Goal: Task Accomplishment & Management: Manage account settings

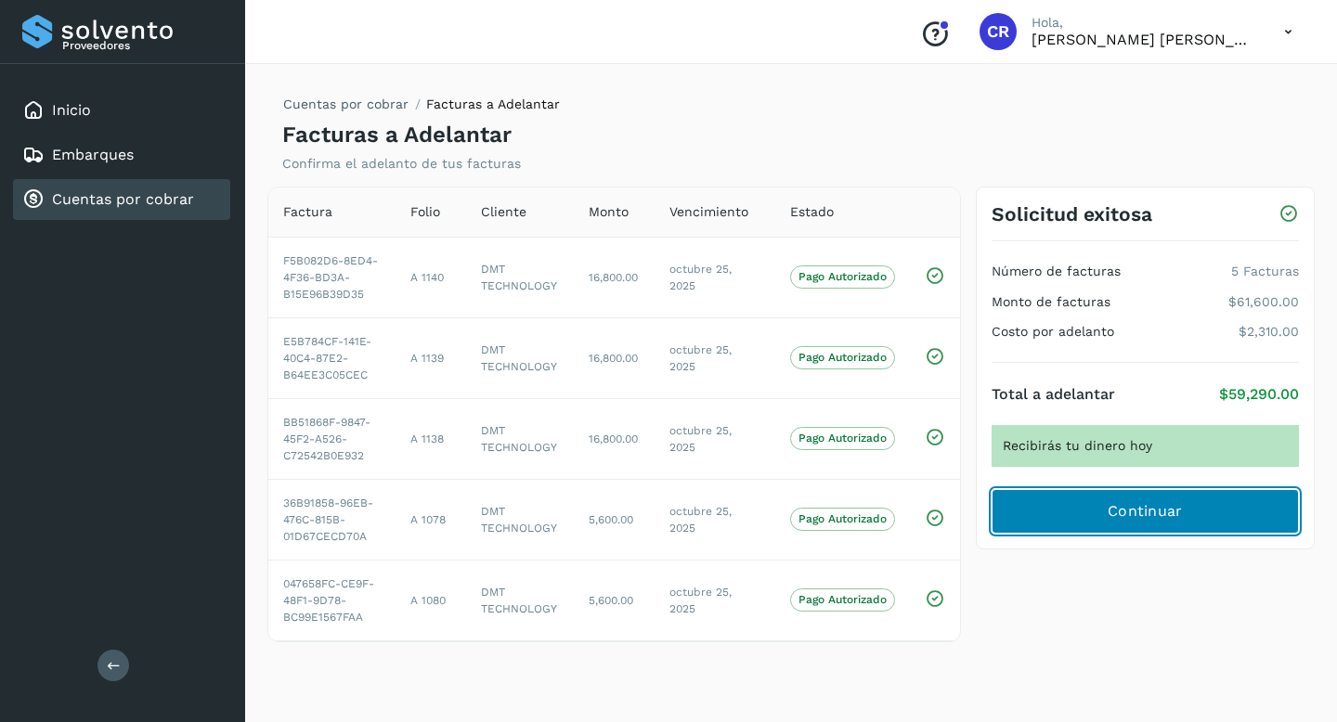
click at [1040, 514] on button "Continuar" at bounding box center [1144, 511] width 307 height 45
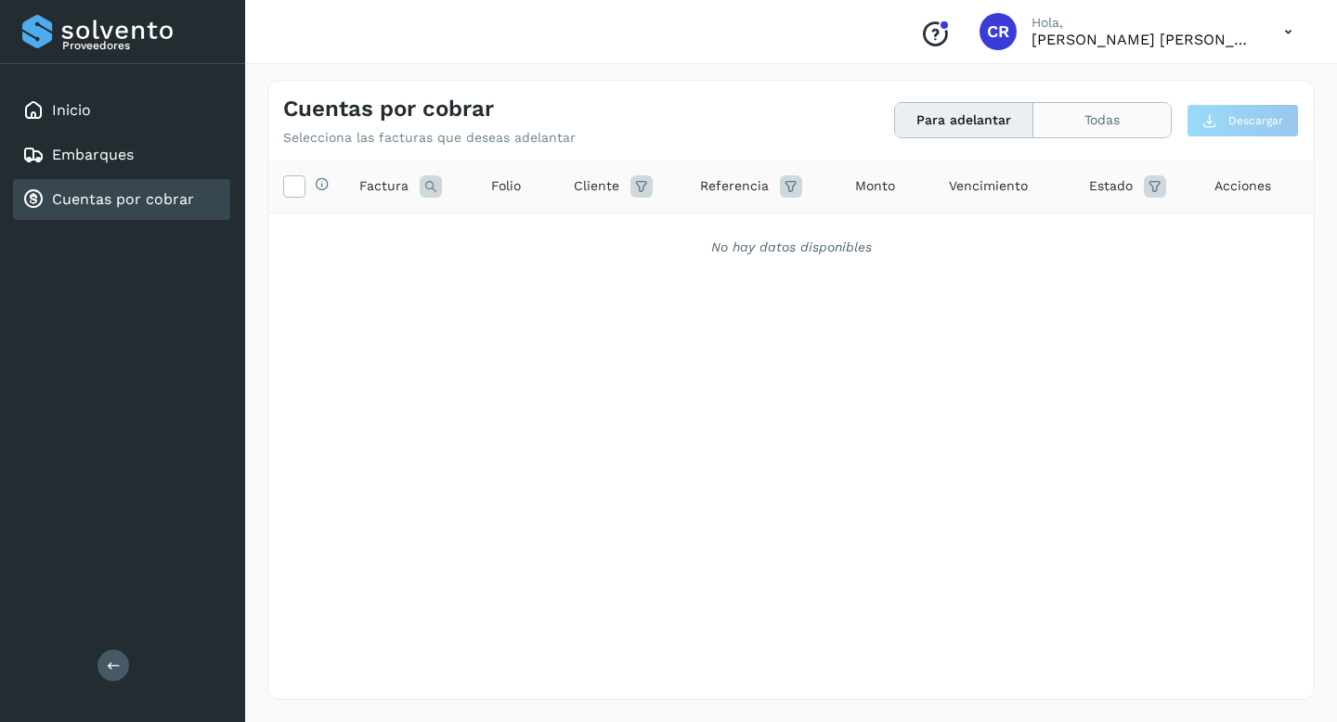
click at [1093, 122] on button "Todas" at bounding box center [1101, 120] width 137 height 34
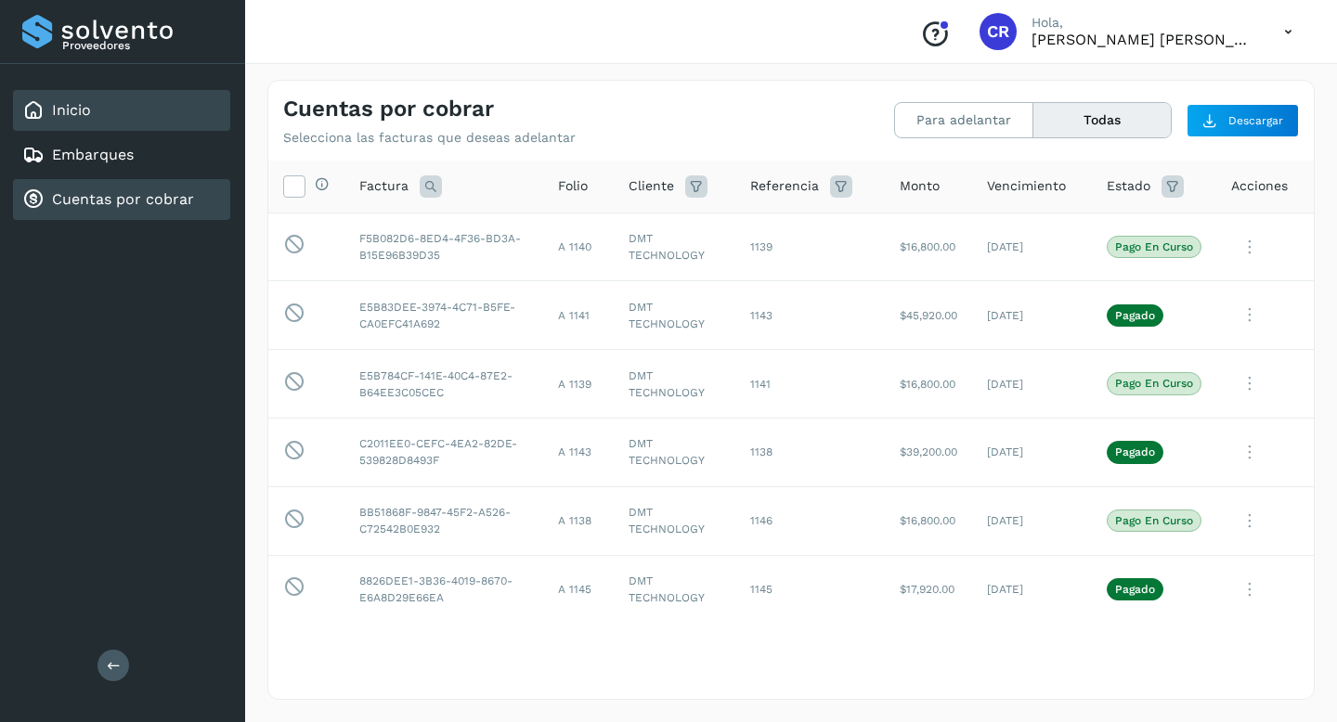
click at [142, 108] on div "Inicio" at bounding box center [121, 110] width 217 height 41
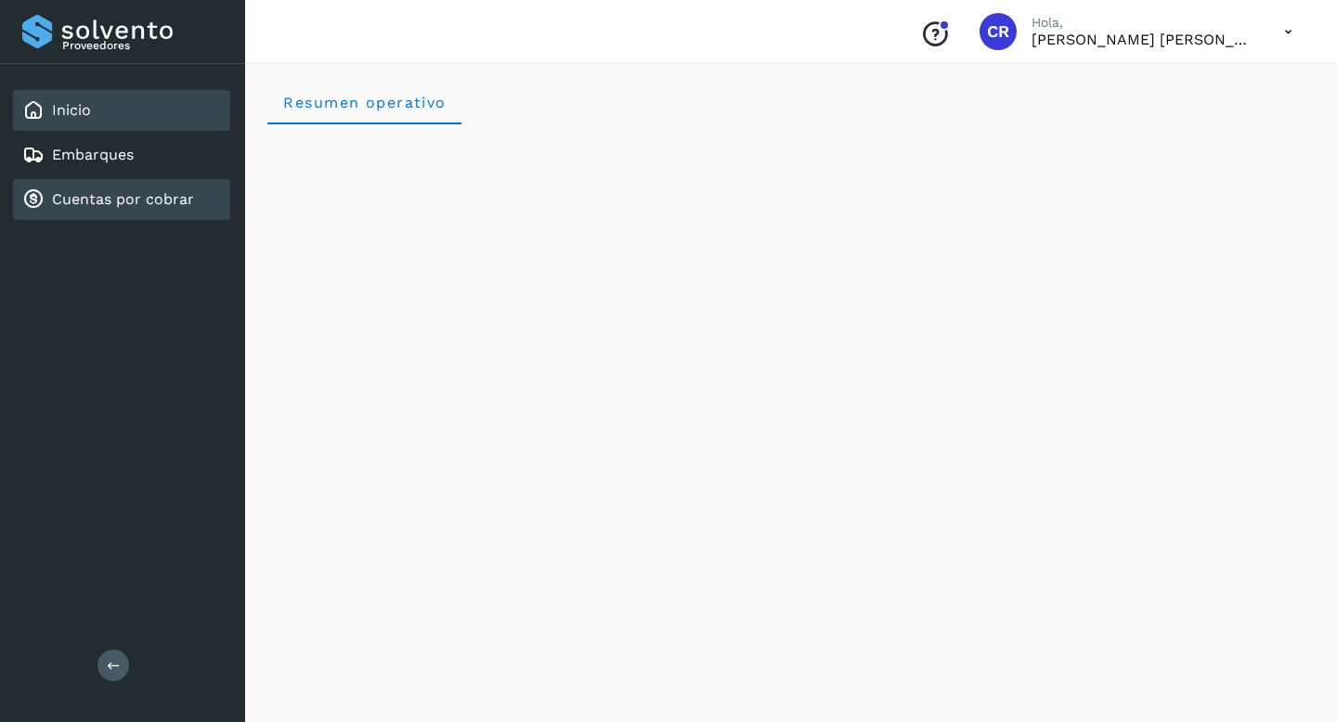
click at [157, 194] on link "Cuentas por cobrar" at bounding box center [123, 199] width 142 height 18
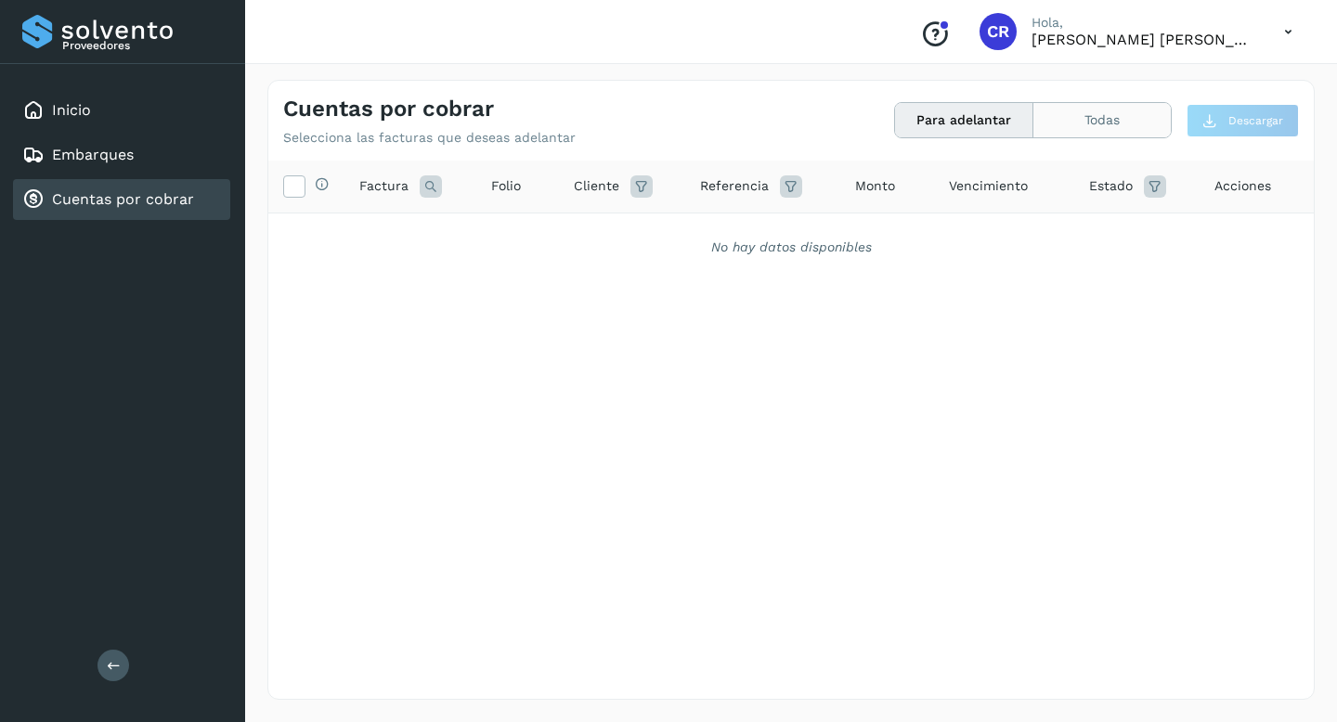
click at [1093, 134] on button "Todas" at bounding box center [1101, 120] width 137 height 34
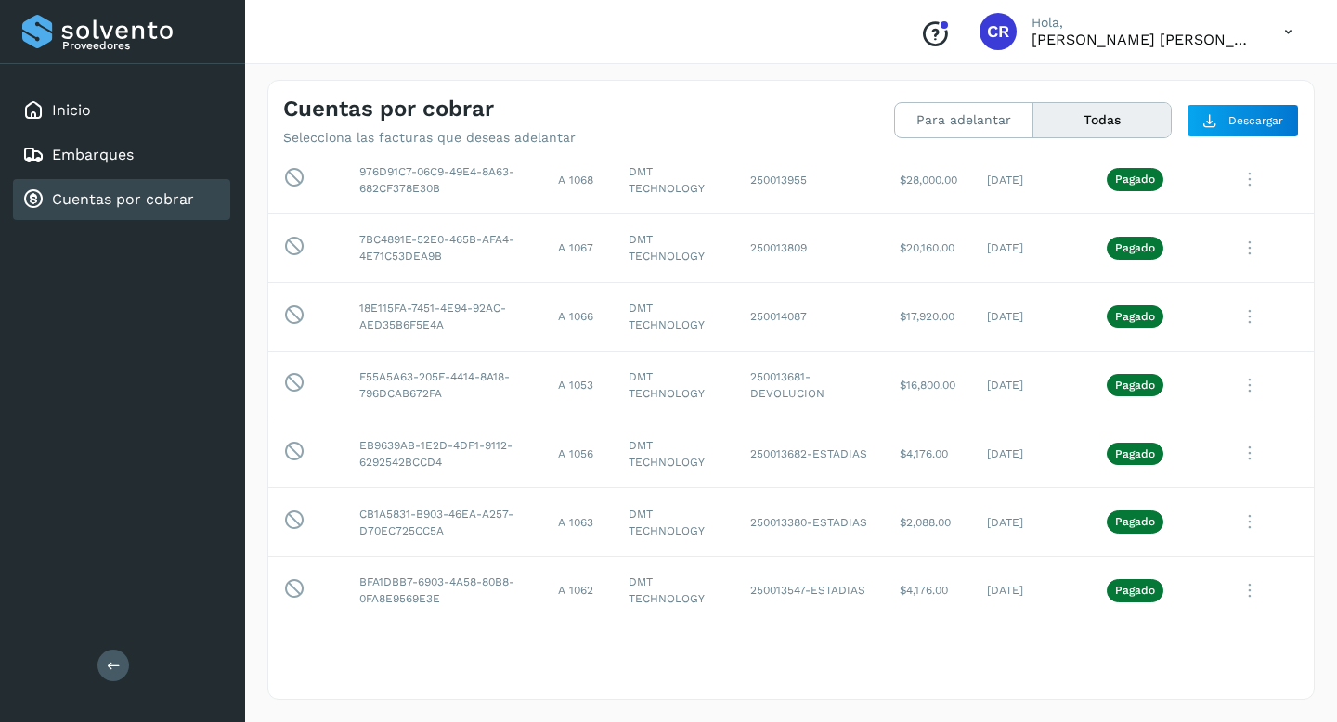
scroll to position [4619, 0]
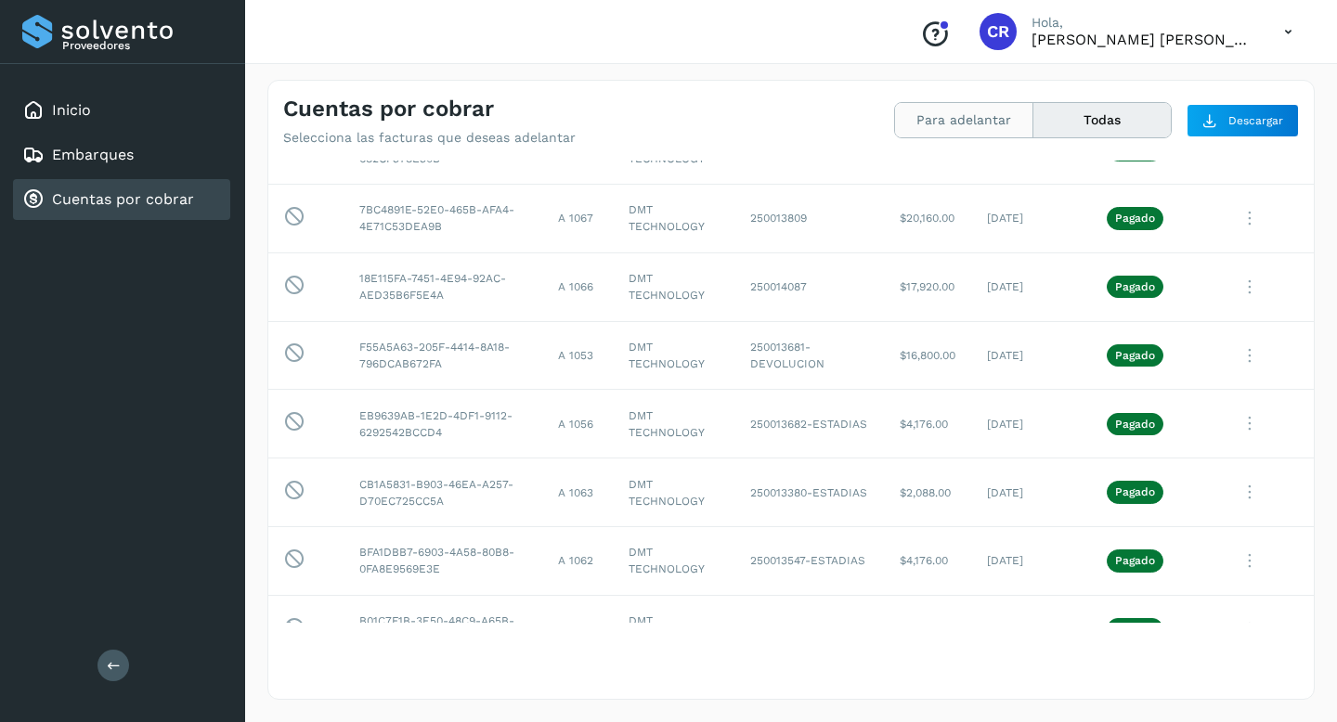
click at [969, 117] on button "Para adelantar" at bounding box center [964, 120] width 138 height 34
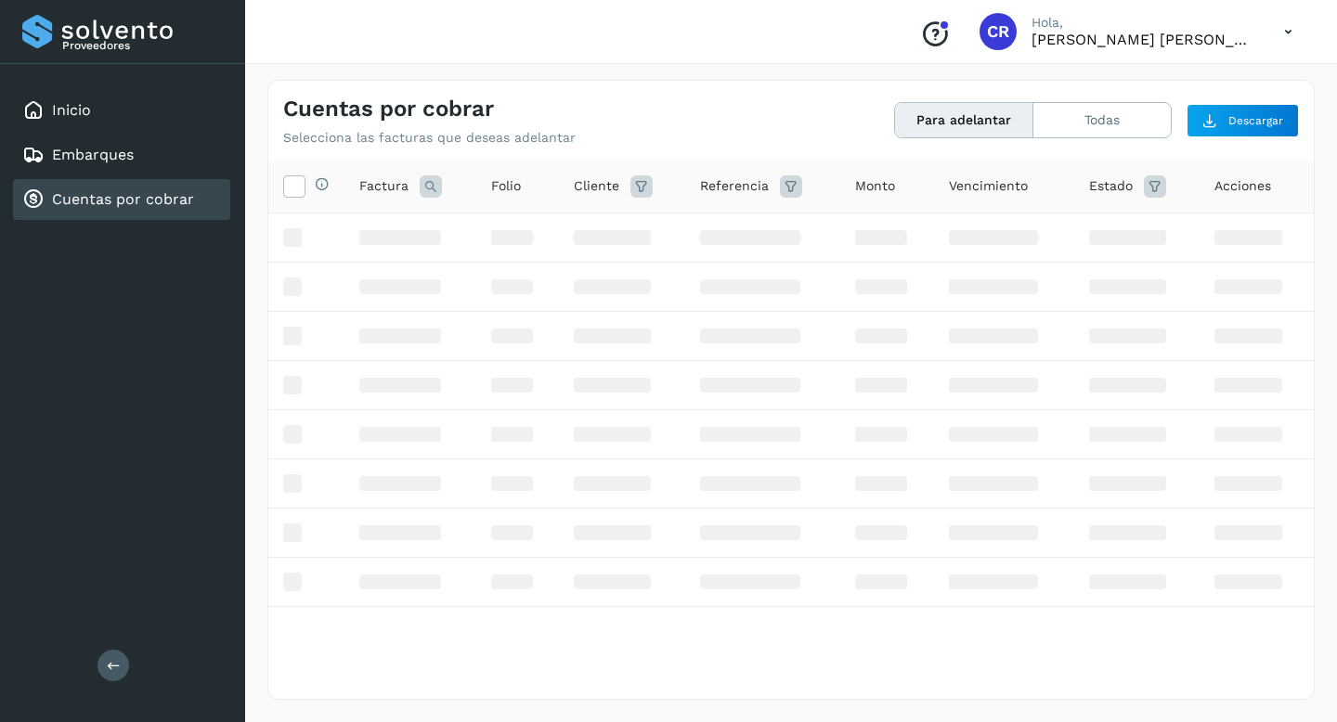
scroll to position [0, 0]
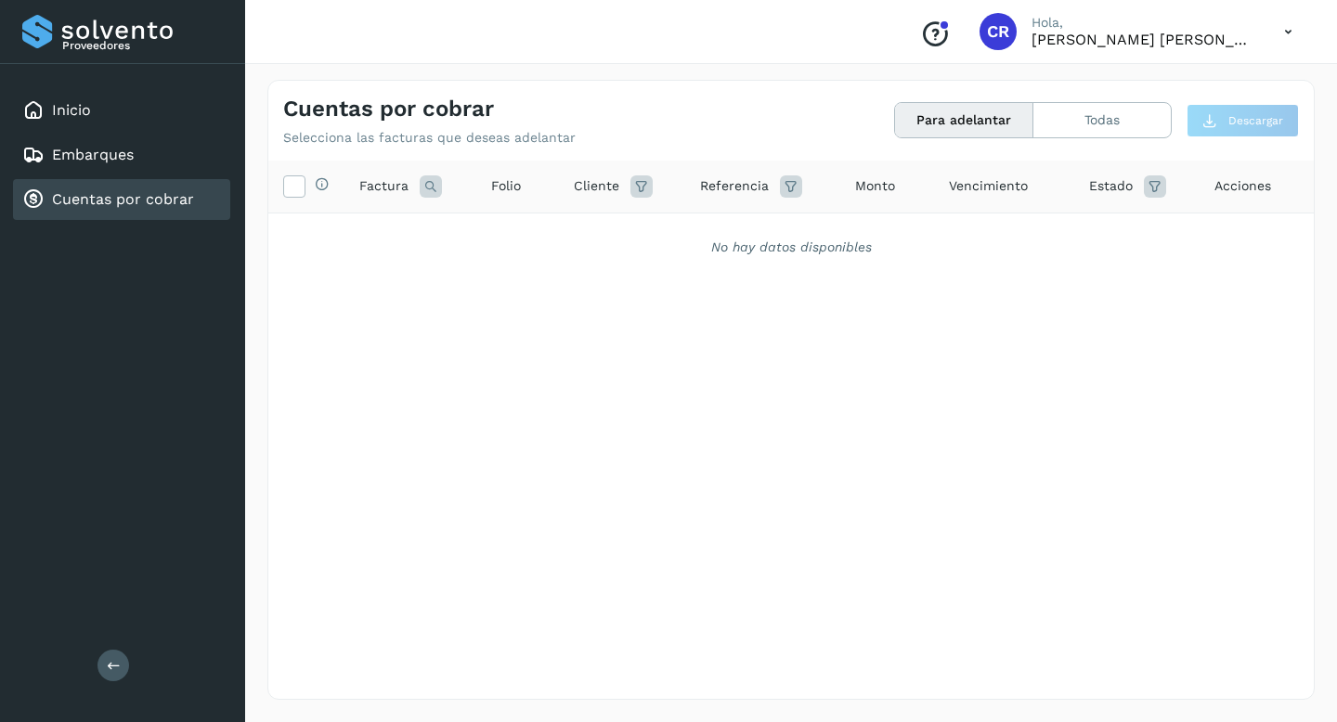
click at [163, 201] on link "Cuentas por cobrar" at bounding box center [123, 199] width 142 height 18
click at [98, 203] on link "Cuentas por cobrar" at bounding box center [123, 199] width 142 height 18
click at [176, 198] on link "Cuentas por cobrar" at bounding box center [123, 199] width 142 height 18
click at [123, 121] on div "Inicio" at bounding box center [121, 110] width 217 height 41
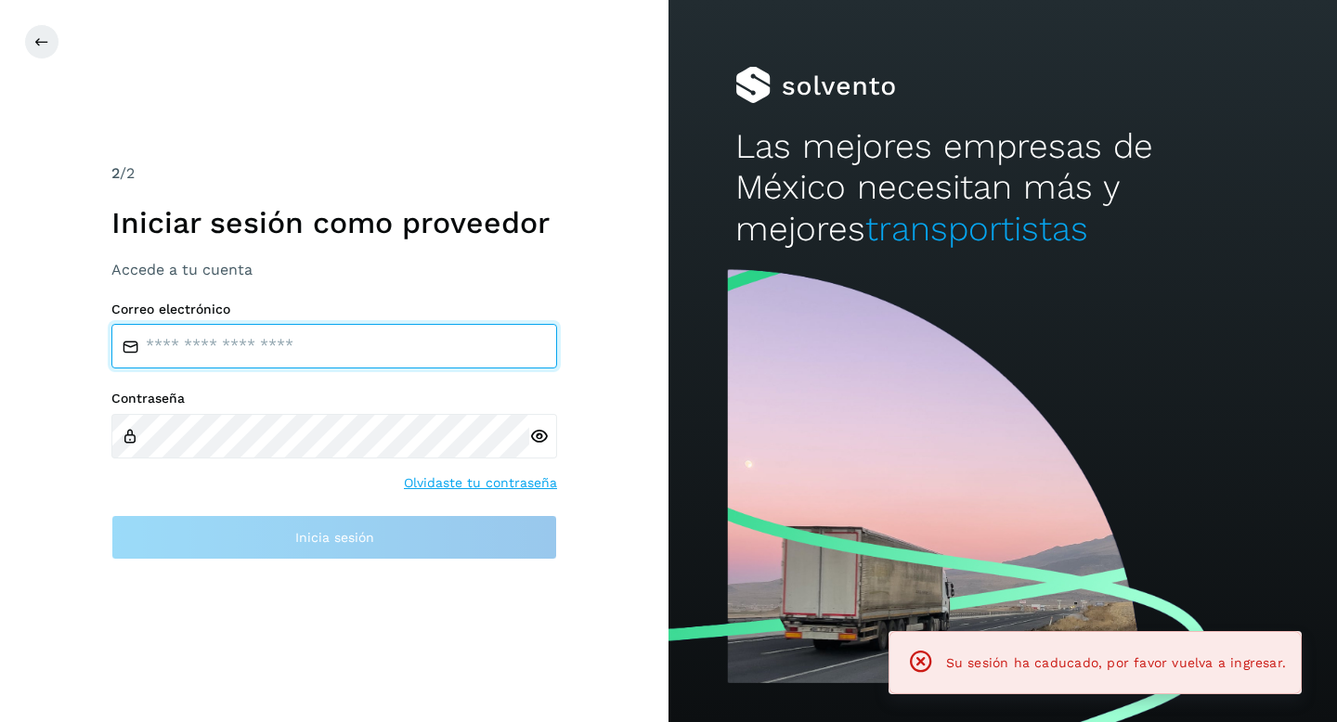
type input "**********"
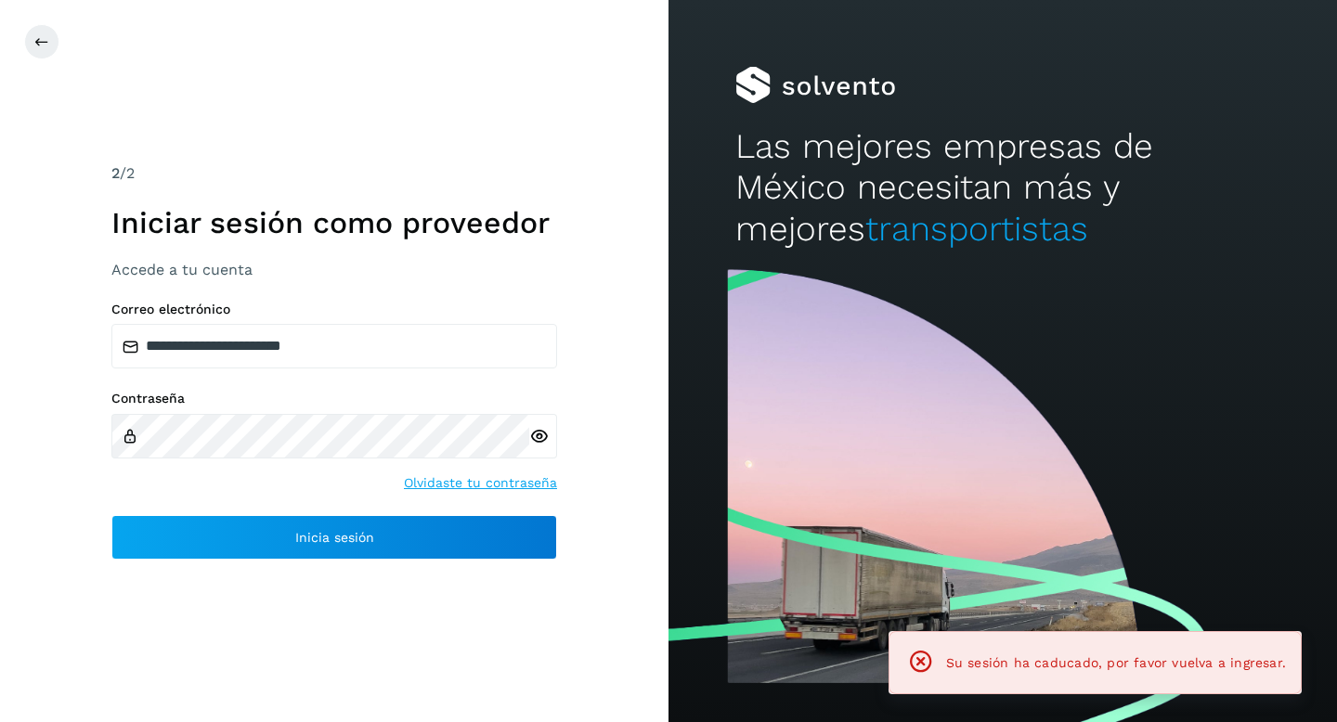
click at [150, 189] on div "2 /2 Iniciar sesión como proveedor Accede a tu cuenta" at bounding box center [334, 220] width 446 height 117
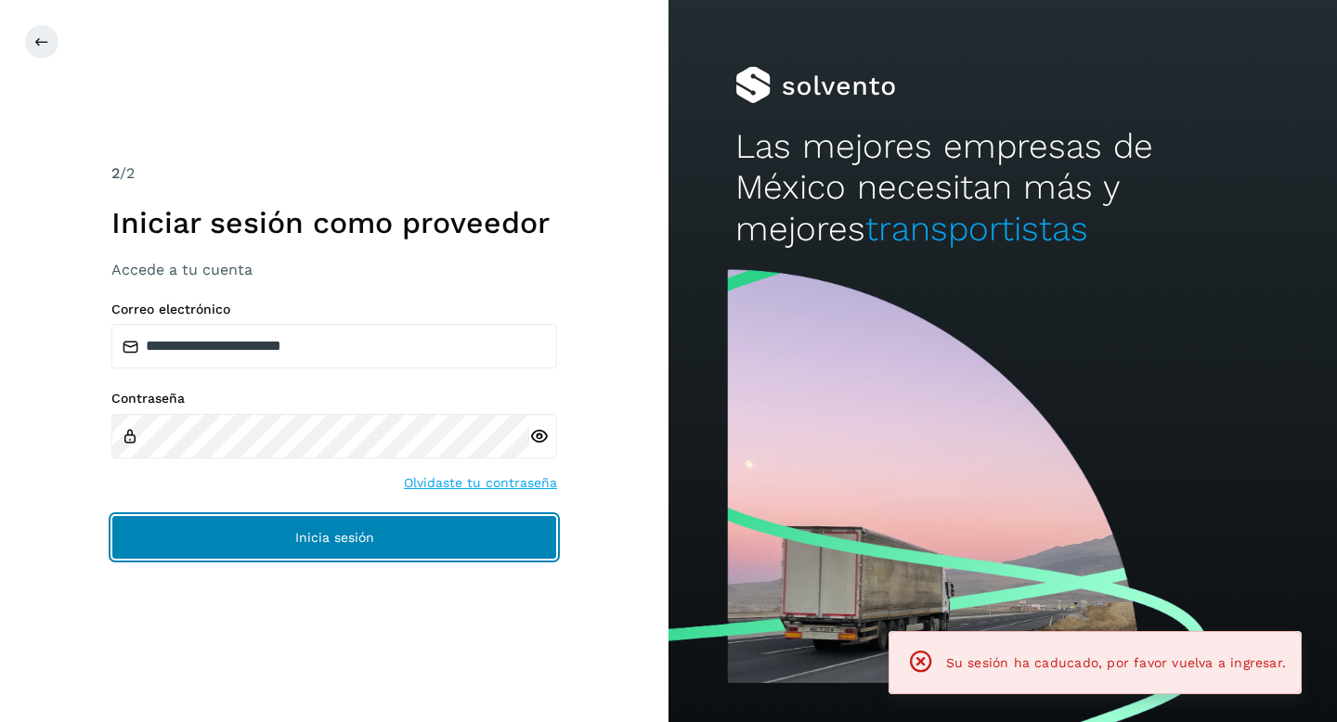
click at [304, 538] on span "Inicia sesión" at bounding box center [334, 537] width 79 height 13
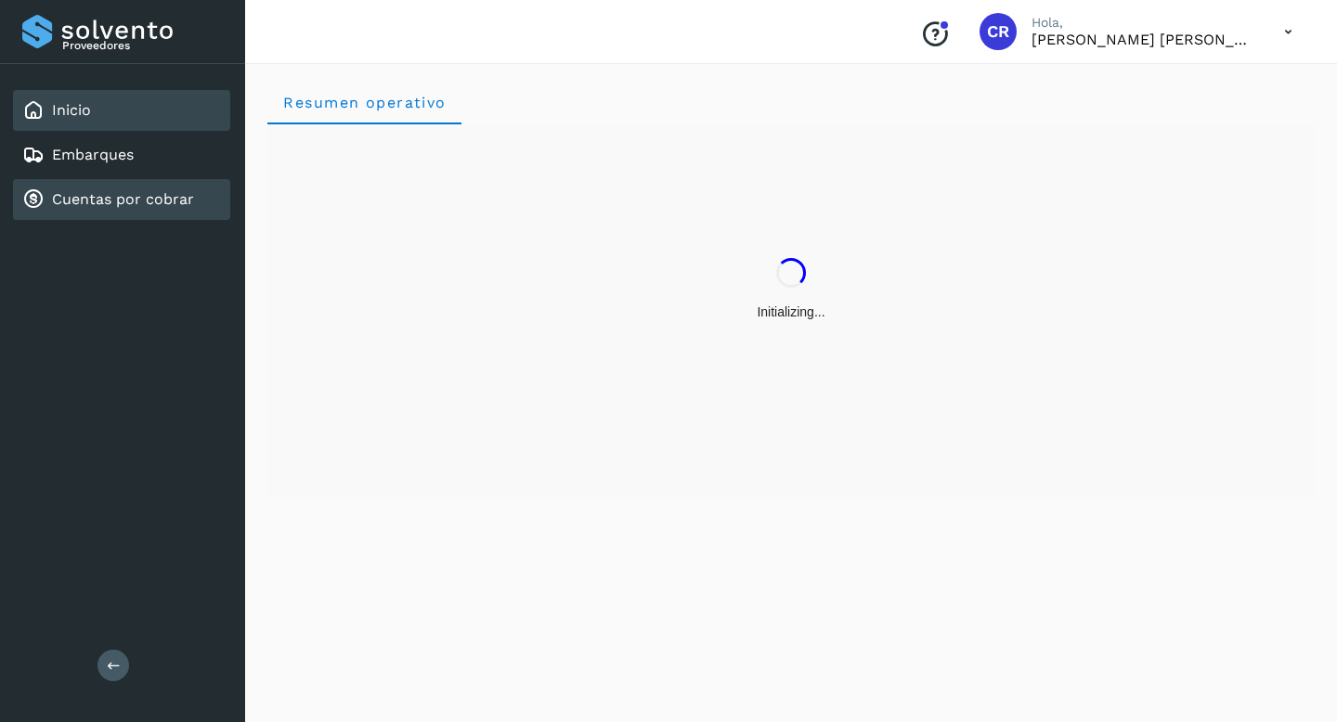
click at [181, 203] on link "Cuentas por cobrar" at bounding box center [123, 199] width 142 height 18
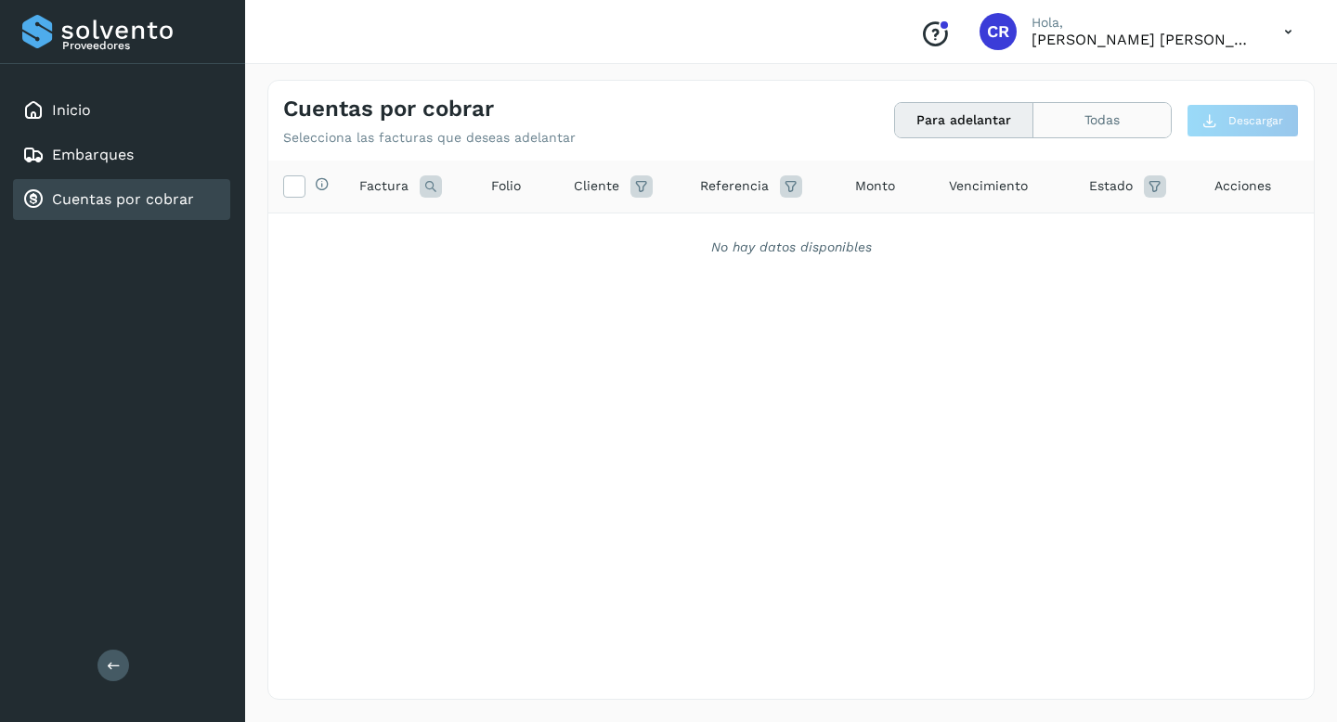
click at [1127, 135] on button "Todas" at bounding box center [1101, 120] width 137 height 34
